Goal: Go to known website: Access a specific website the user already knows

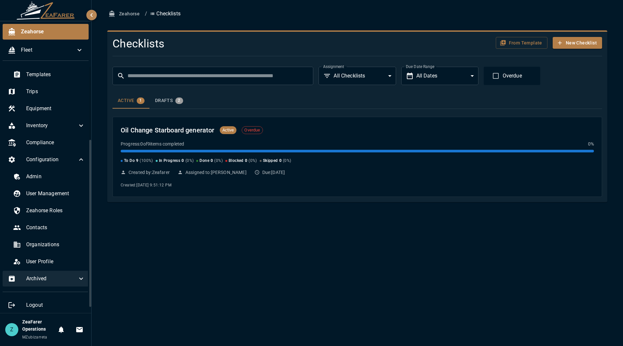
scroll to position [108, 0]
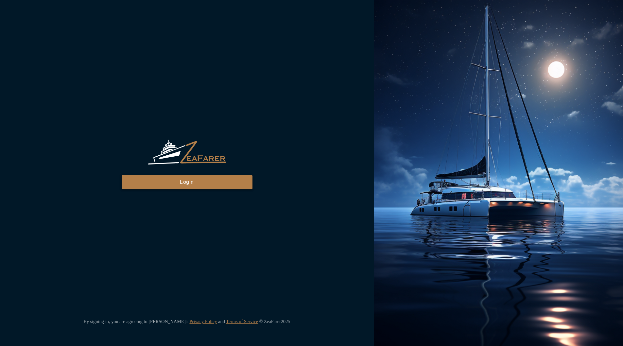
click at [215, 183] on button "Login" at bounding box center [187, 182] width 131 height 14
